Goal: Navigation & Orientation: Find specific page/section

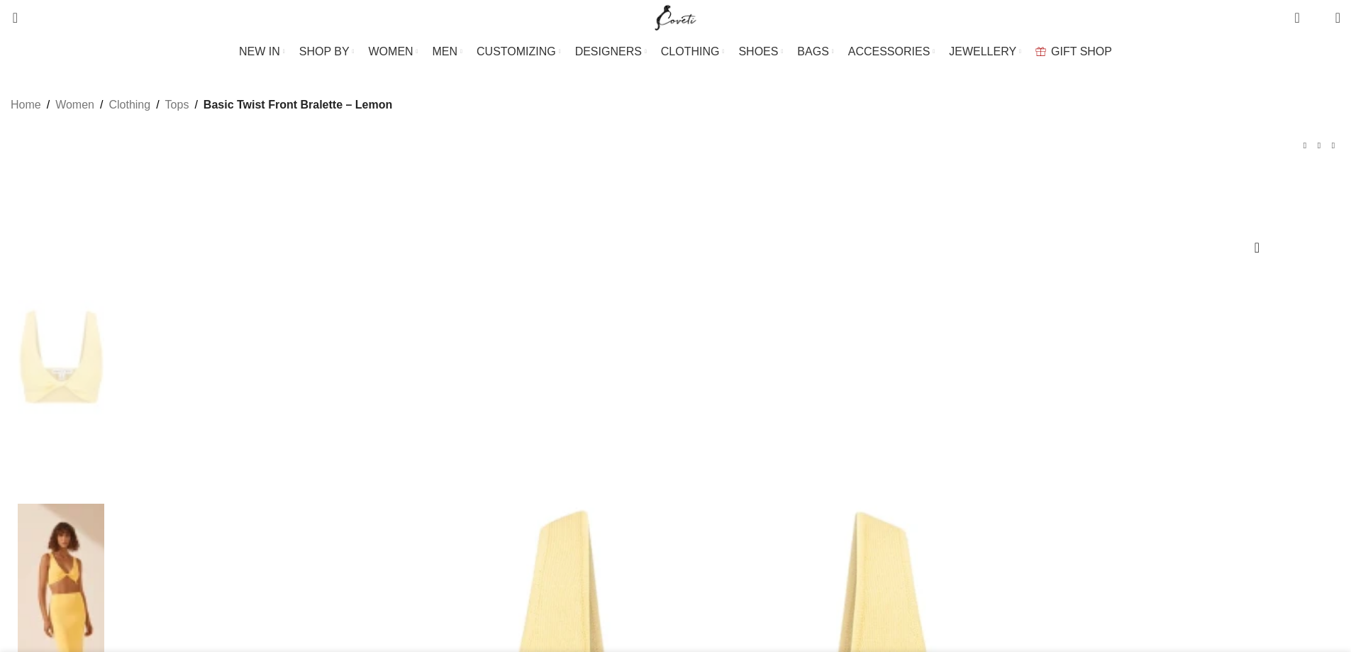
click at [104, 504] on img at bounding box center [61, 620] width 87 height 233
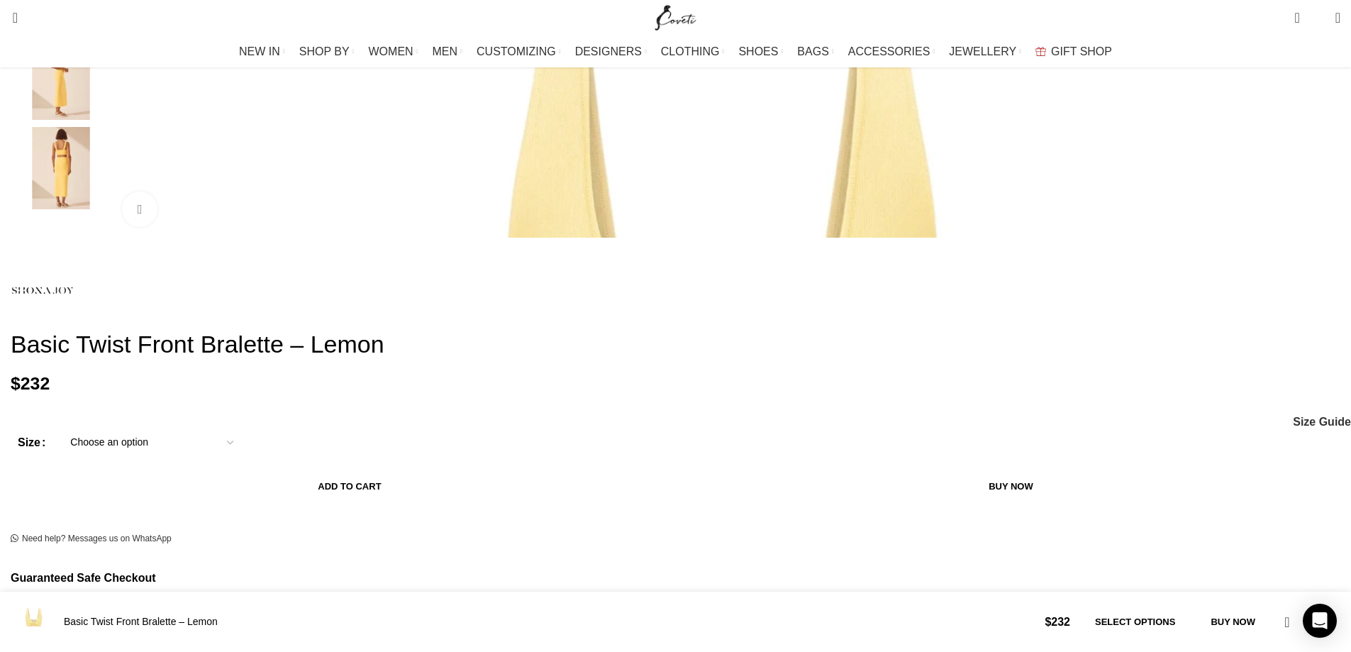
scroll to position [142, 0]
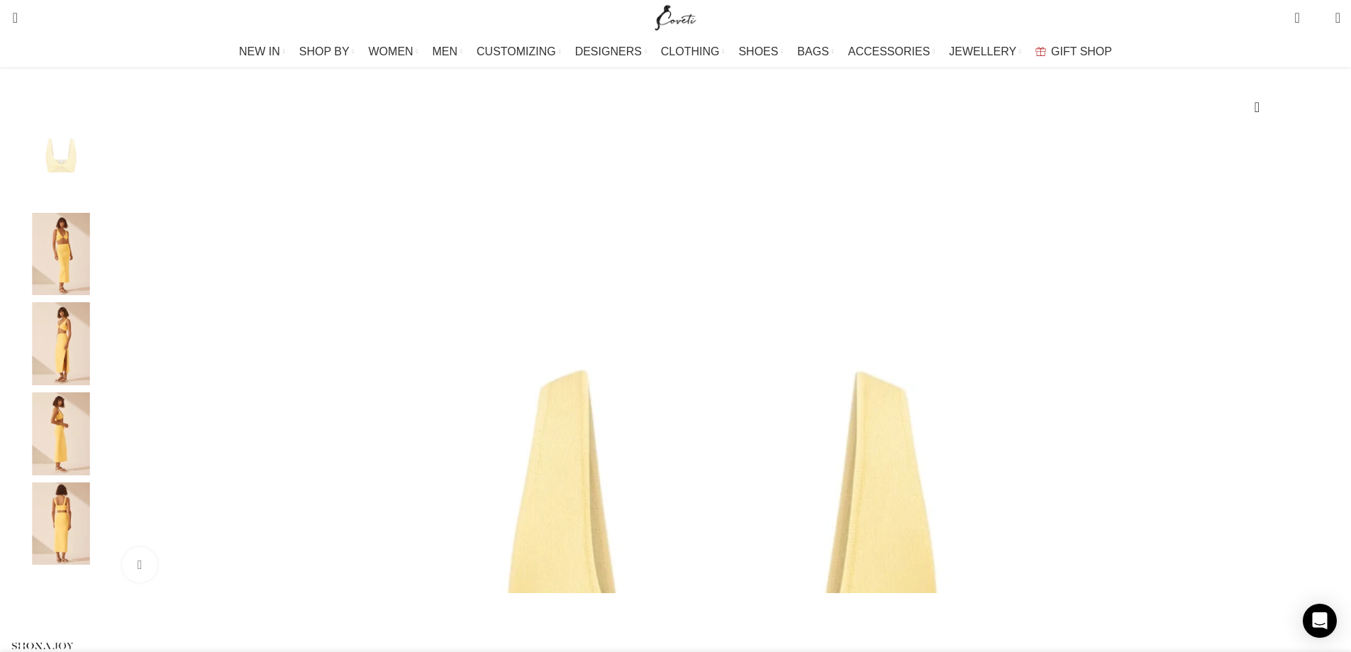
scroll to position [0, 150]
click at [104, 266] on img "2 / 5" at bounding box center [61, 254] width 87 height 83
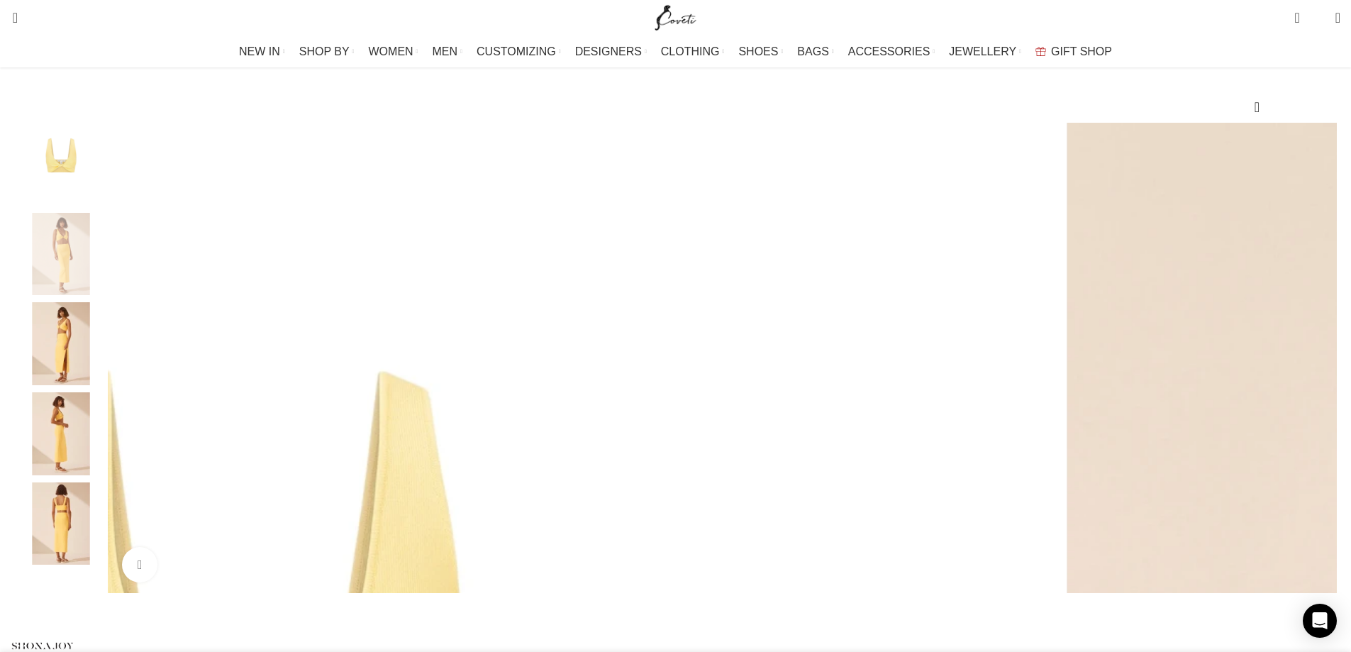
click at [104, 543] on img "5 / 5" at bounding box center [61, 523] width 87 height 83
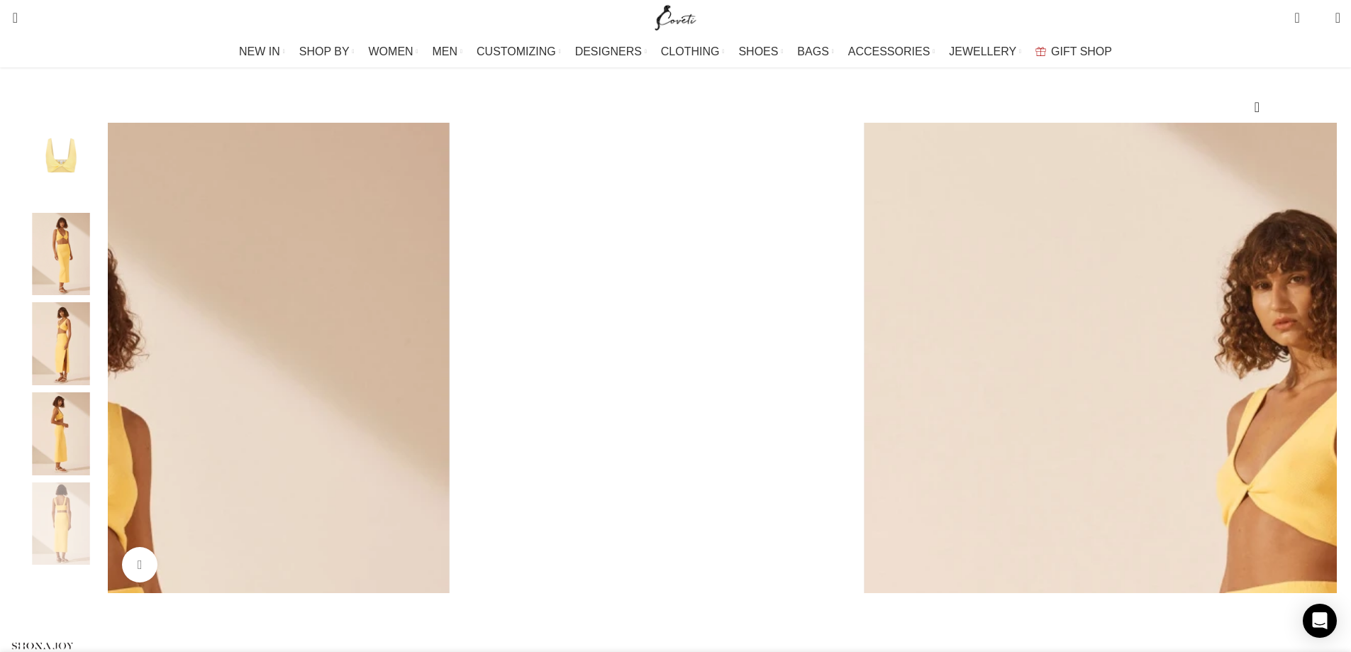
click at [104, 463] on img "4 / 5" at bounding box center [61, 433] width 87 height 83
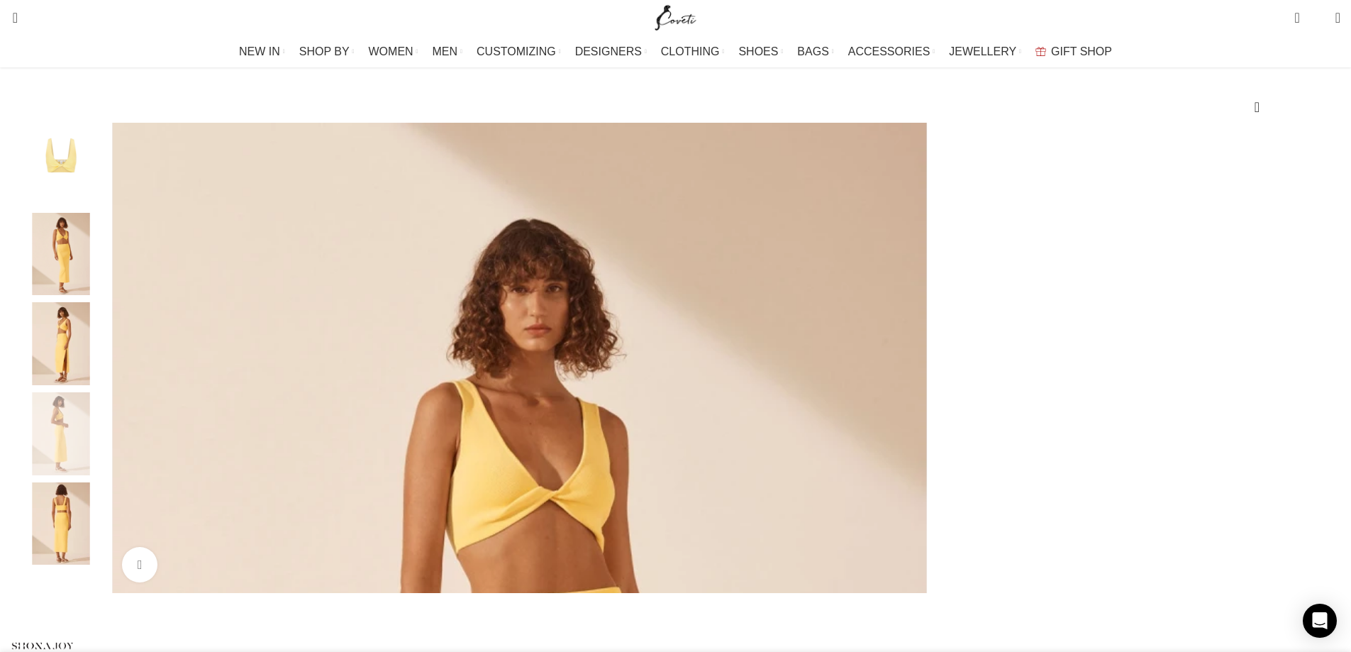
scroll to position [0, 299]
click at [104, 385] on img "3 / 5" at bounding box center [61, 343] width 87 height 83
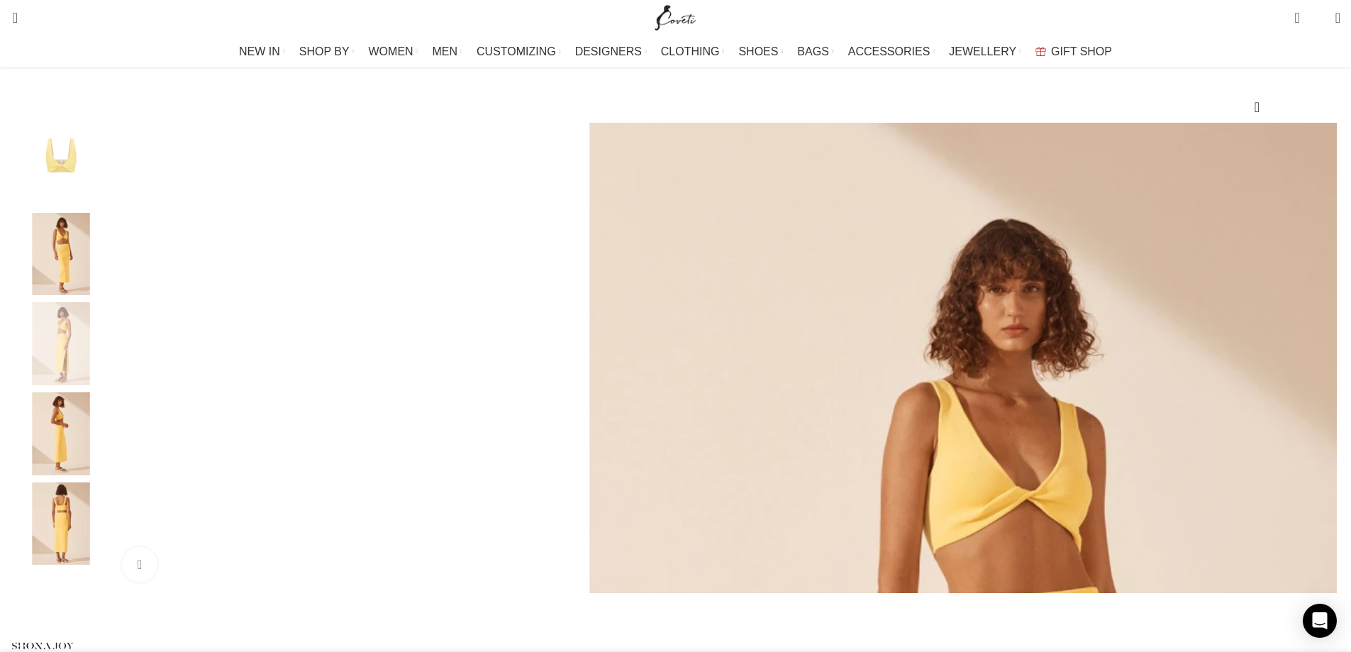
click at [104, 251] on img "2 / 5" at bounding box center [61, 254] width 87 height 83
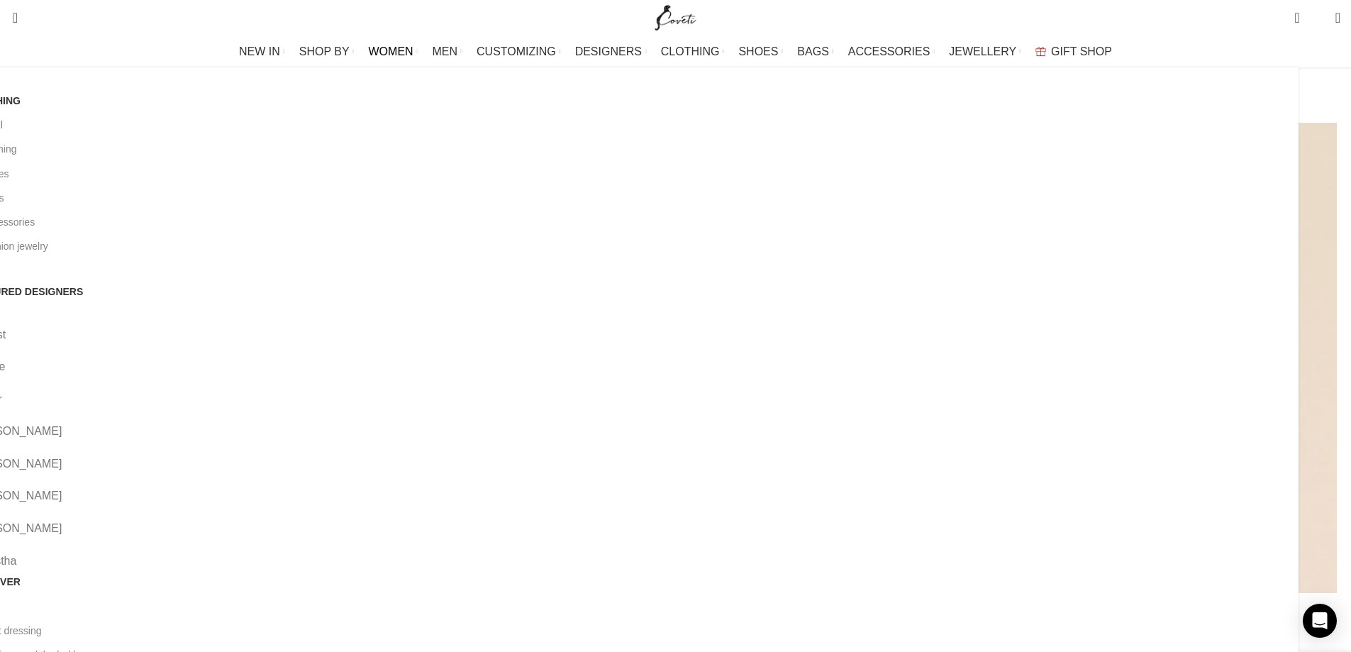
scroll to position [0, 448]
click at [287, 151] on link "All clothing" at bounding box center [628, 149] width 1319 height 24
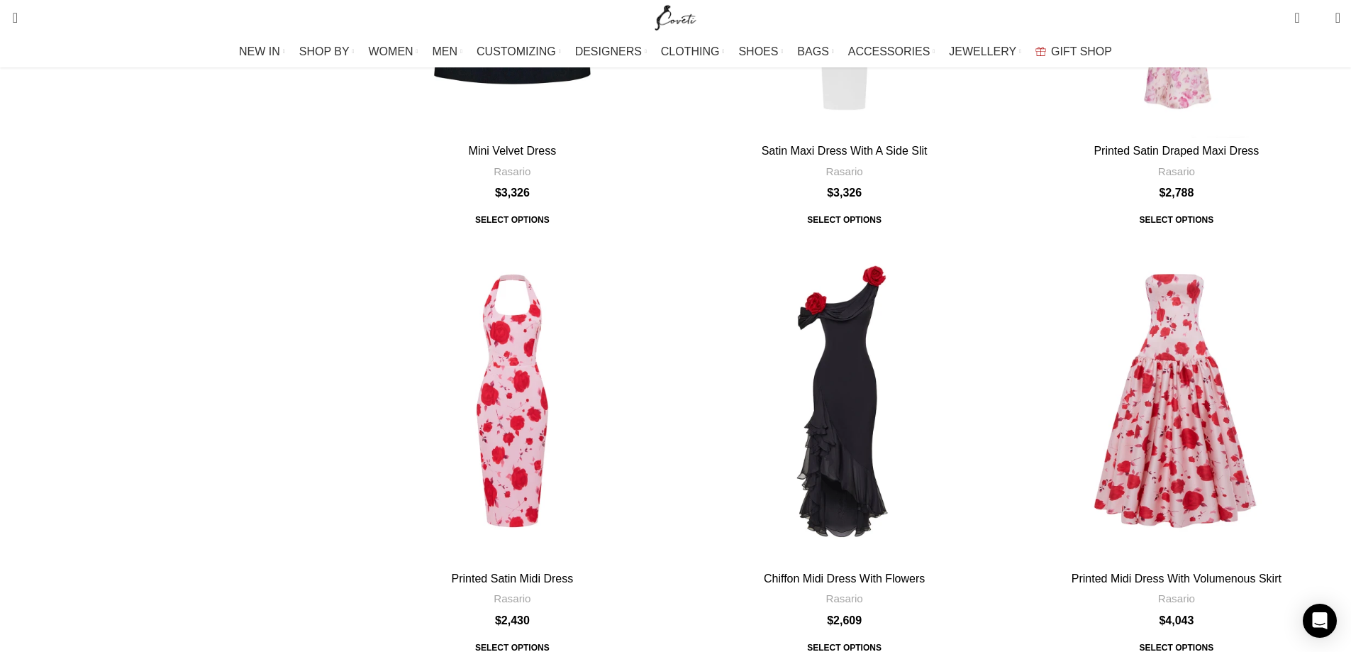
scroll to position [5107, 0]
